Goal: Task Accomplishment & Management: Complete application form

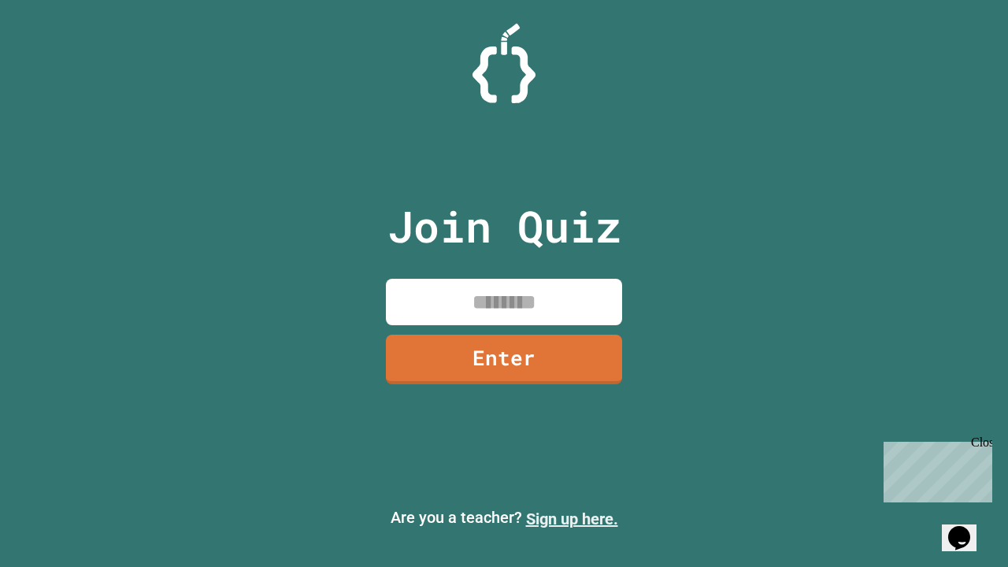
click at [572, 519] on link "Sign up here." at bounding box center [572, 519] width 92 height 19
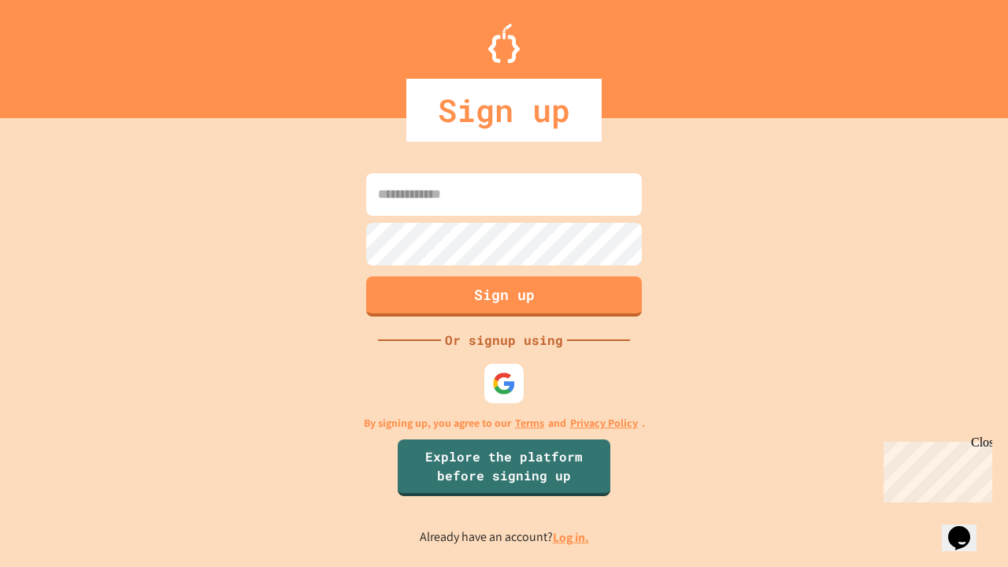
click at [572, 537] on link "Log in." at bounding box center [571, 537] width 36 height 17
